Goal: Task Accomplishment & Management: Complete application form

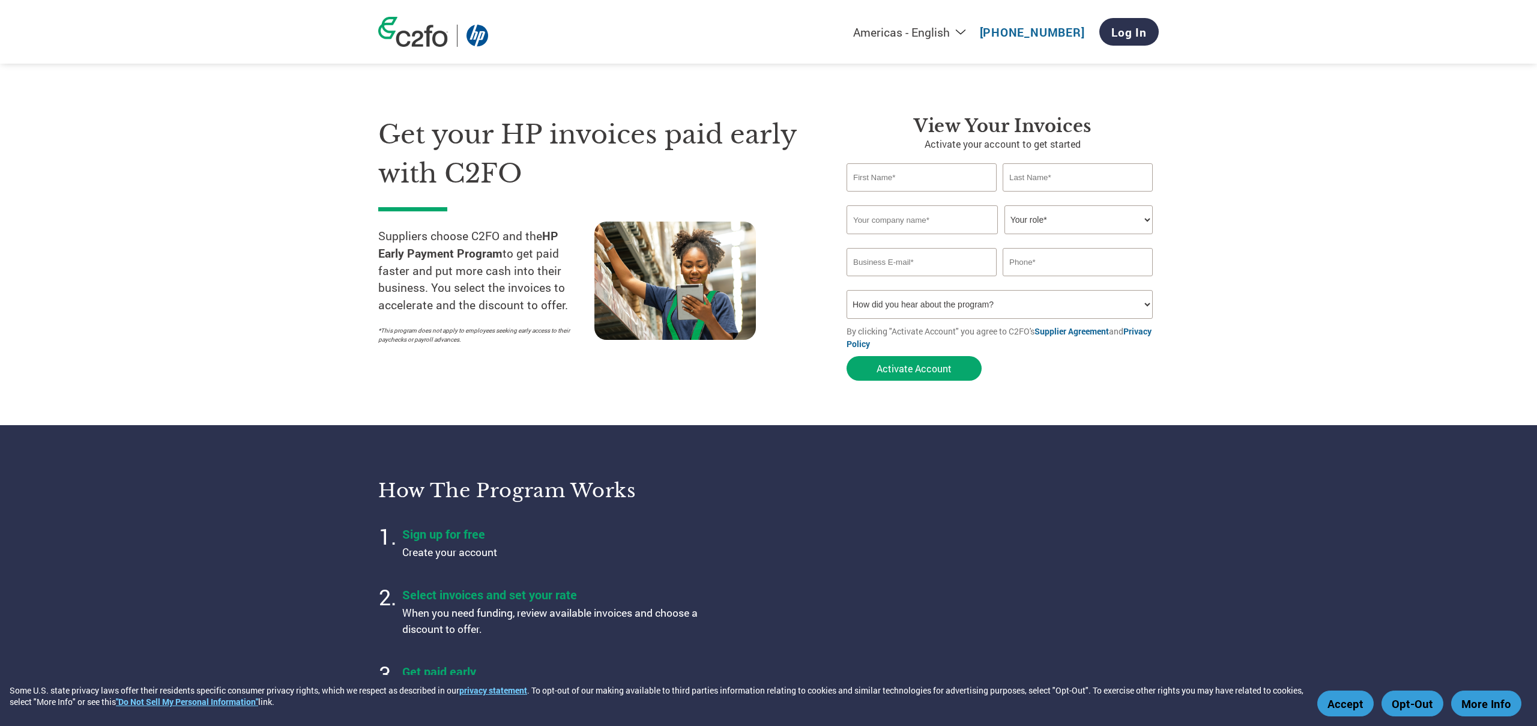
click at [879, 192] on div "Invalid first name or first name is too long Invalid last name or last name is …" at bounding box center [1003, 199] width 312 height 14
click at [882, 181] on input "text" at bounding box center [922, 177] width 150 height 28
type input "[PERSON_NAME][EMAIL_ADDRESS]"
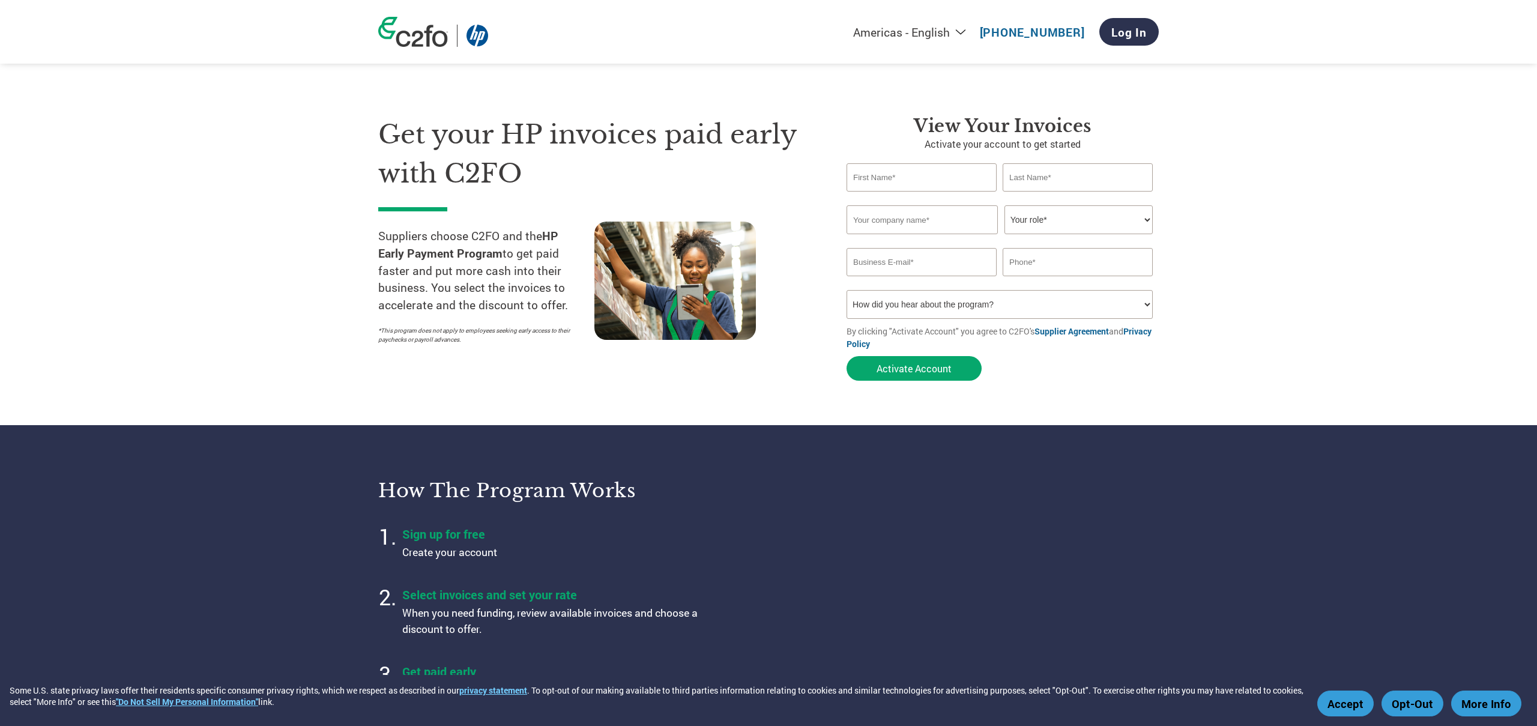
type input "86-57188730209"
click at [882, 181] on input "text" at bounding box center [922, 177] width 150 height 28
type input "[PERSON_NAME]"
type input "guan"
click at [884, 225] on input "text" at bounding box center [922, 219] width 151 height 29
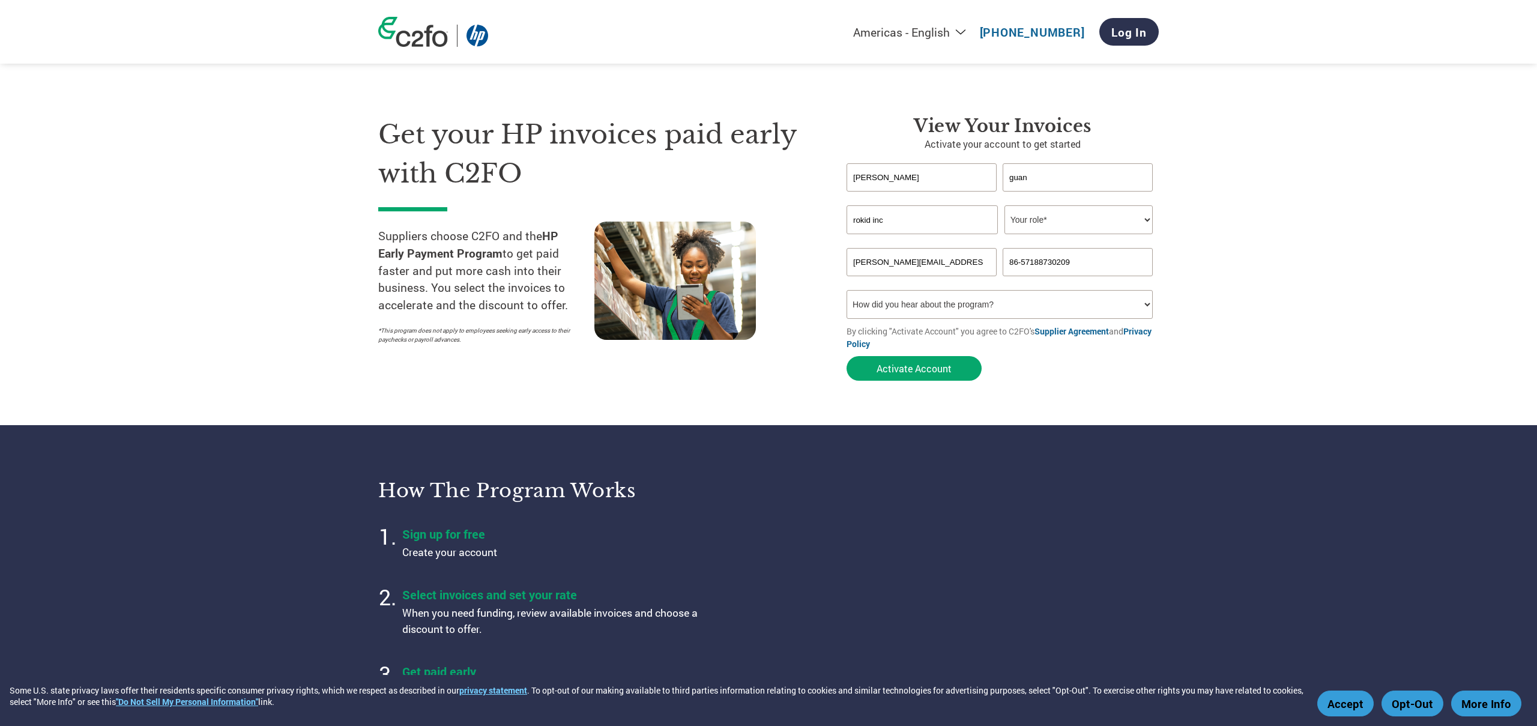
type input "rokid inc"
click at [1058, 223] on select "Your role* CFO Controller Credit Manager Finance Director Treasurer CEO Preside…" at bounding box center [1079, 219] width 148 height 29
select select "OFFICE_MANAGER"
click at [1005, 205] on select "Your role* CFO Controller Credit Manager Finance Director Treasurer CEO Preside…" at bounding box center [1079, 219] width 148 height 29
click at [946, 362] on button "Activate Account" at bounding box center [914, 368] width 135 height 25
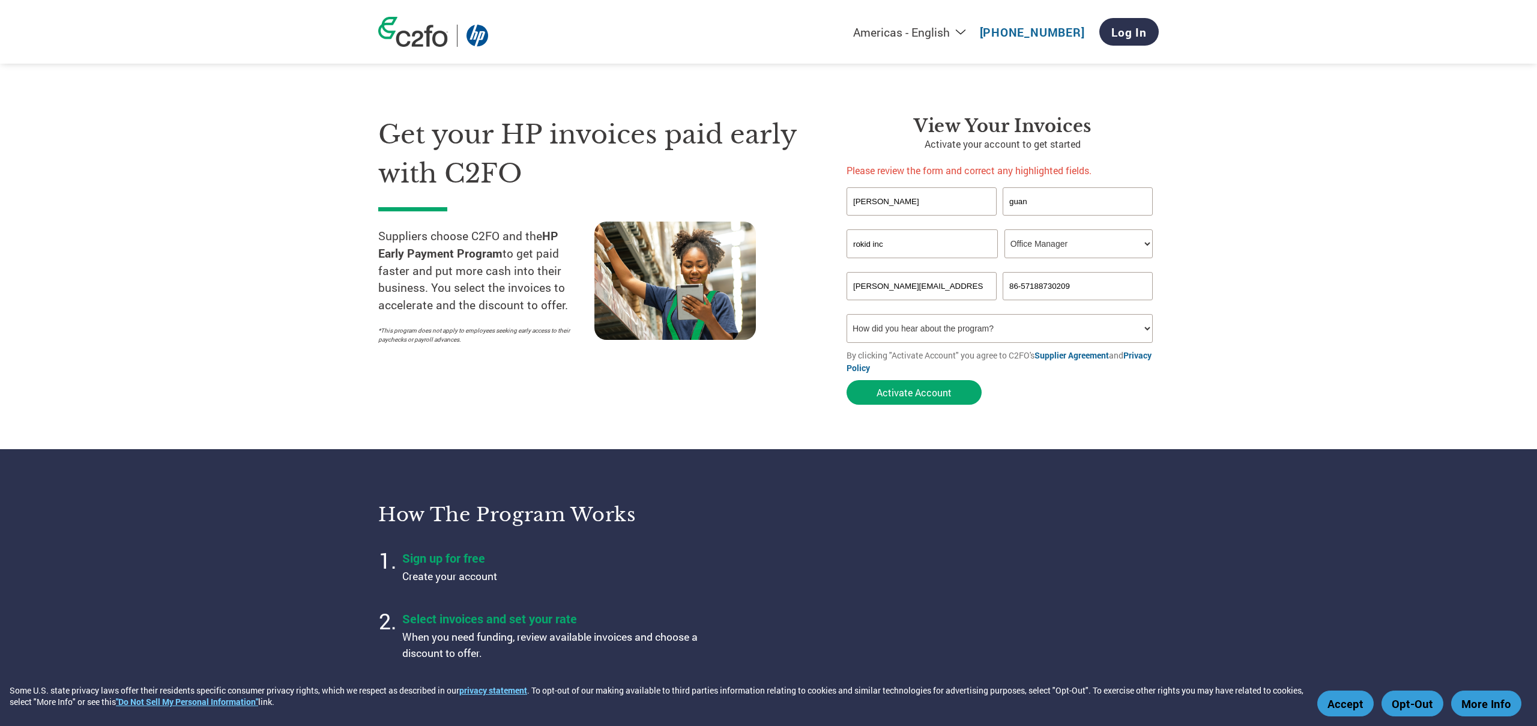
drag, startPoint x: 1067, startPoint y: 289, endPoint x: 1044, endPoint y: 325, distance: 42.1
click at [1066, 289] on input "86-57188730209" at bounding box center [1078, 286] width 150 height 28
click at [933, 393] on button "Activate Account" at bounding box center [914, 392] width 135 height 25
click at [1028, 289] on input "86-57188730209" at bounding box center [1078, 286] width 150 height 28
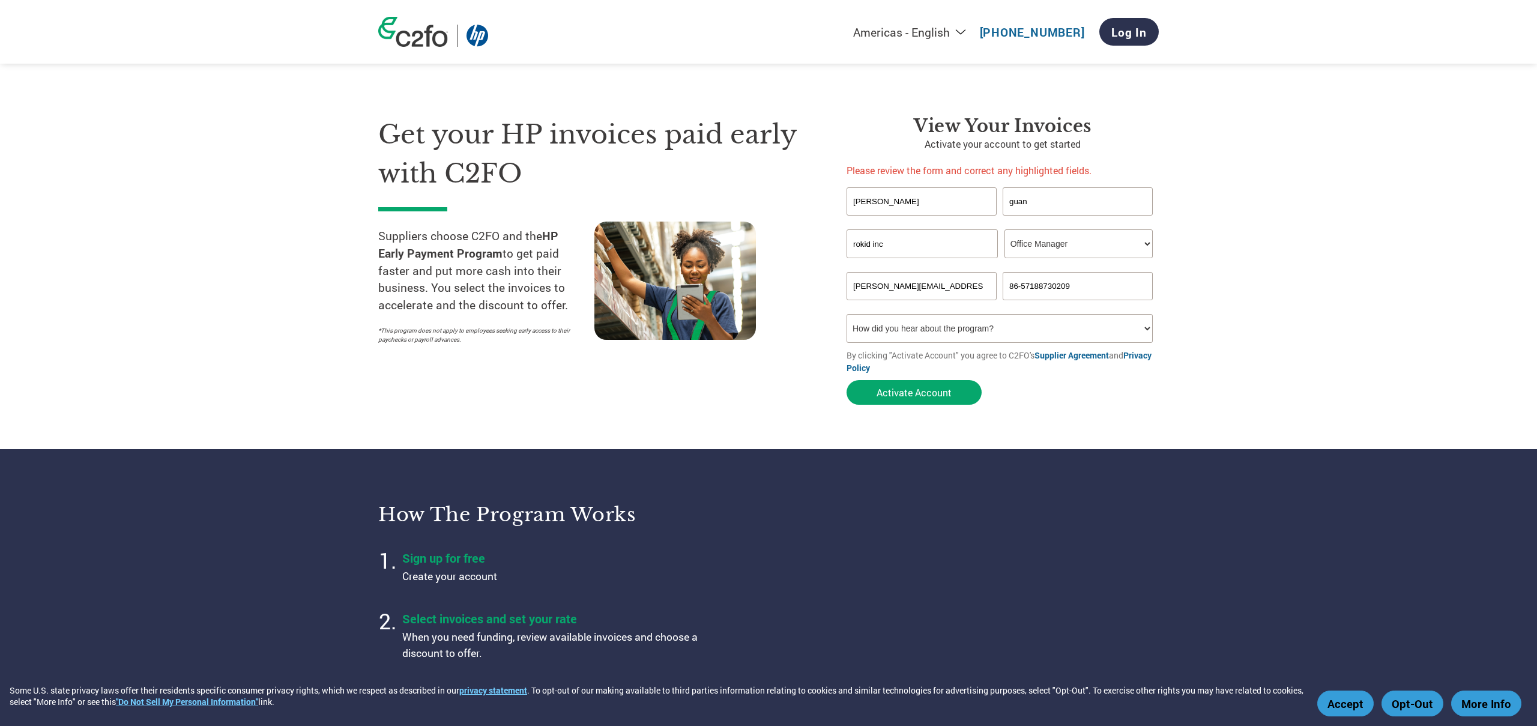
click at [1028, 289] on input "86-57188730209" at bounding box center [1078, 286] width 150 height 28
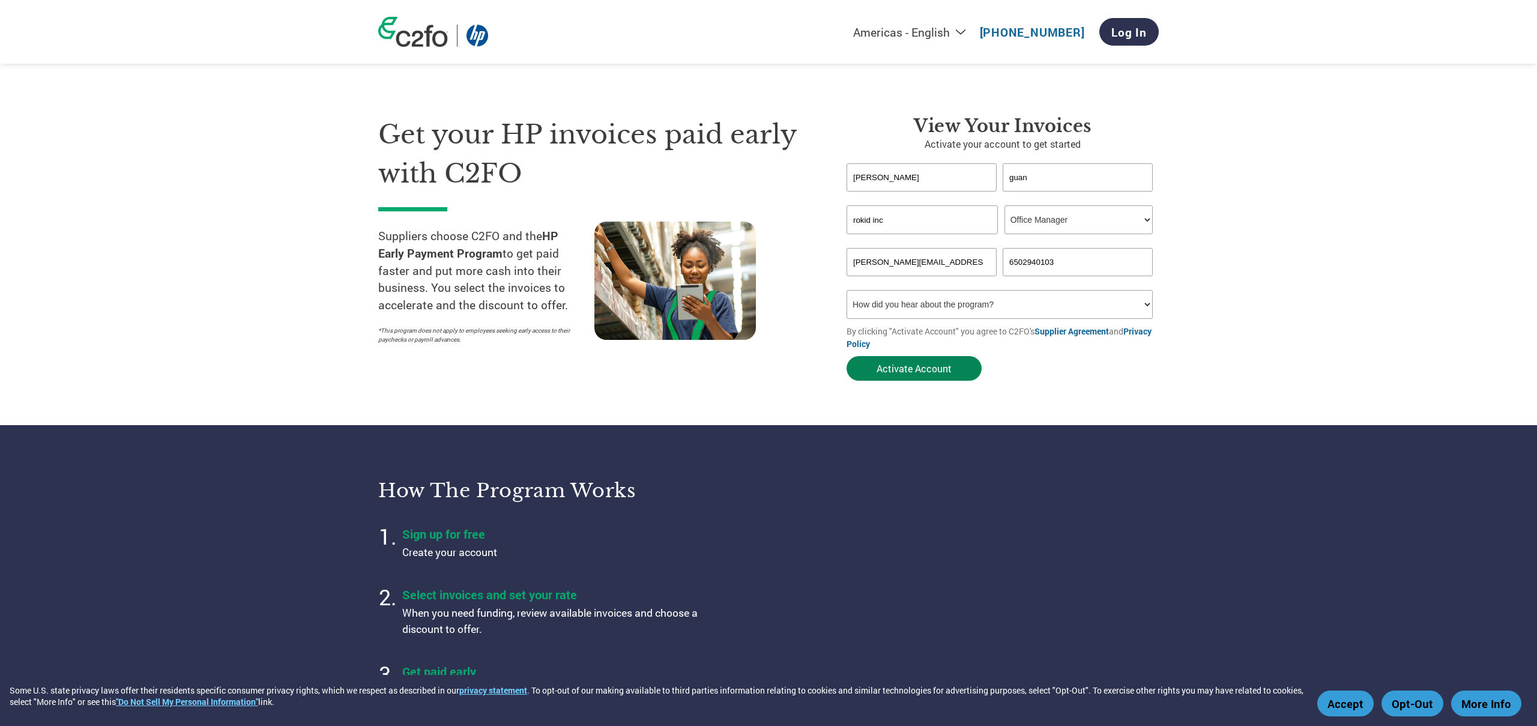
type input "6502940103"
click at [933, 368] on button "Activate Account" at bounding box center [914, 368] width 135 height 25
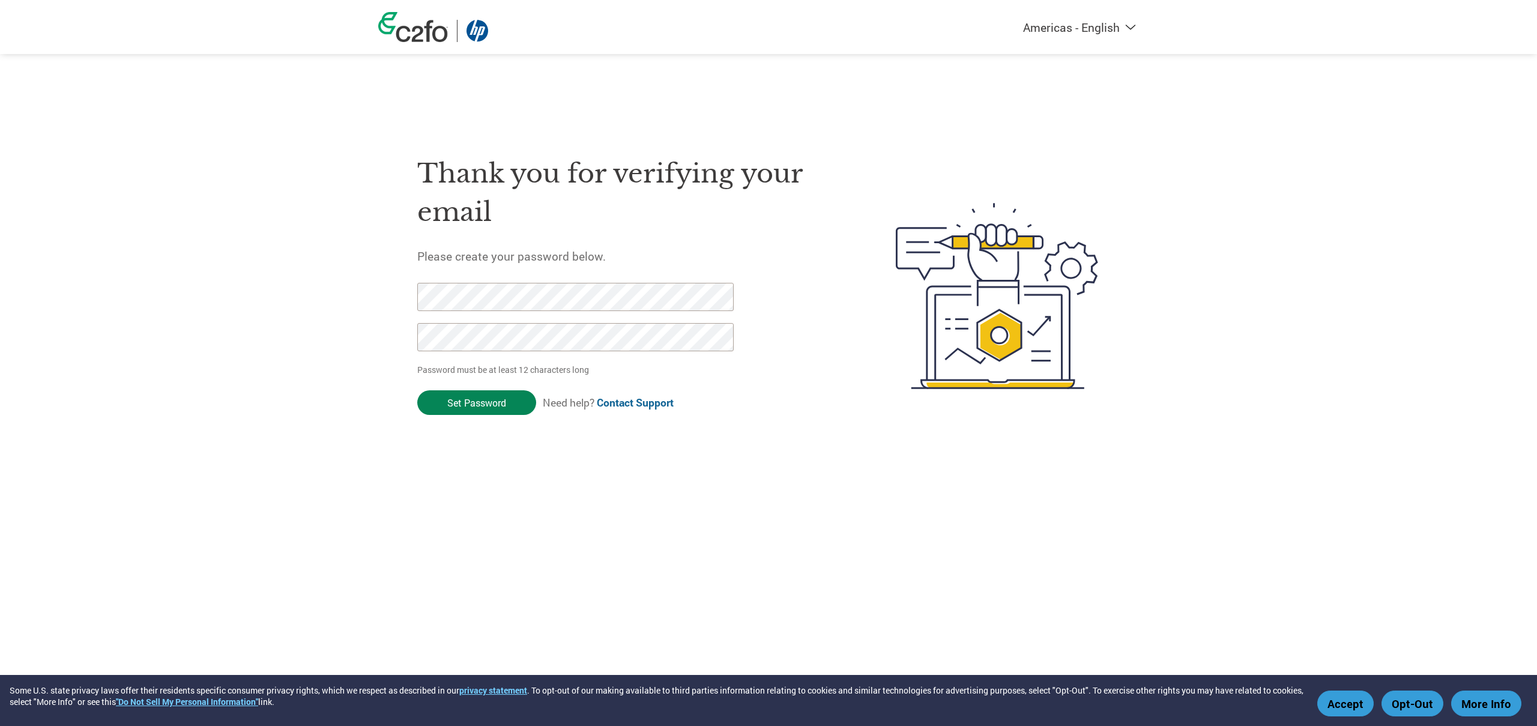
click at [483, 393] on input "Set Password" at bounding box center [476, 402] width 119 height 25
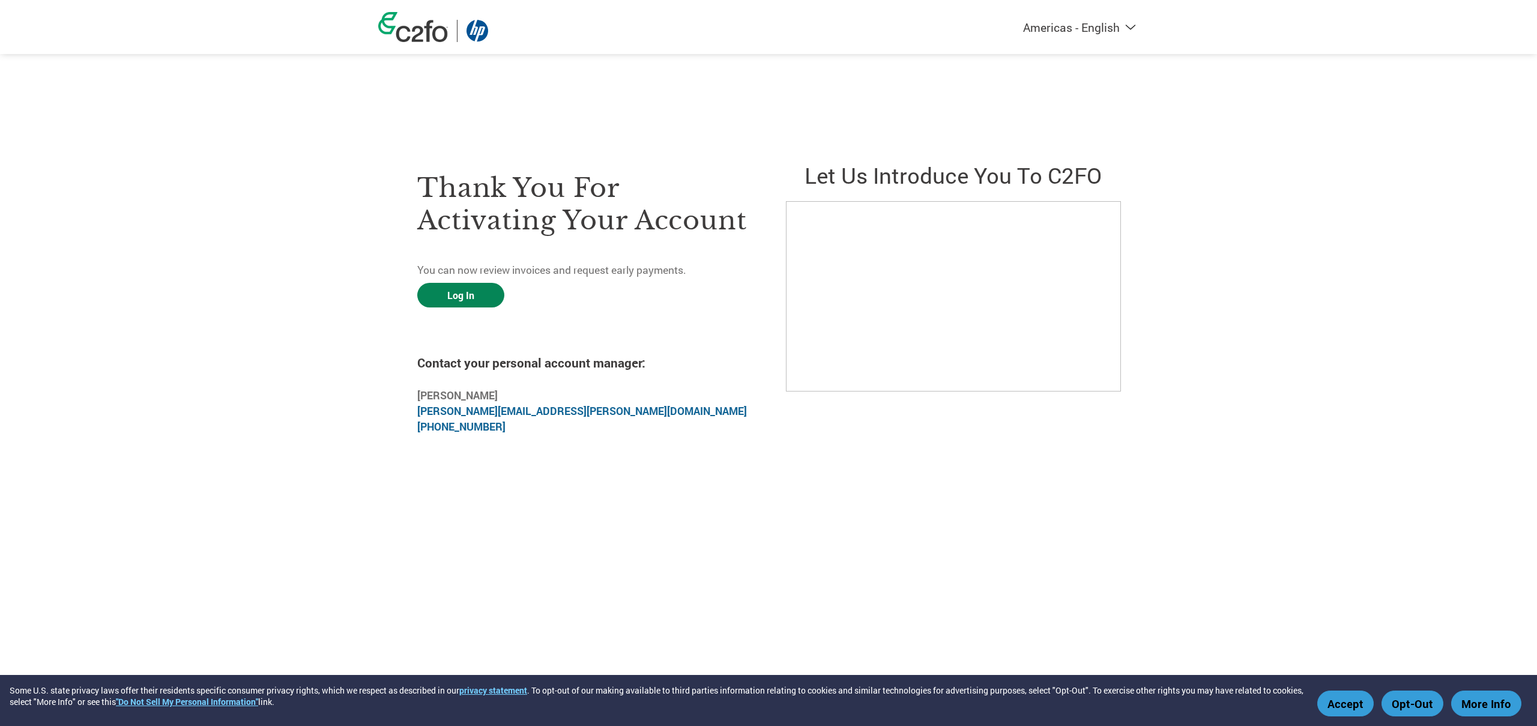
click at [462, 294] on link "Log In" at bounding box center [460, 295] width 87 height 25
